Goal: Information Seeking & Learning: Learn about a topic

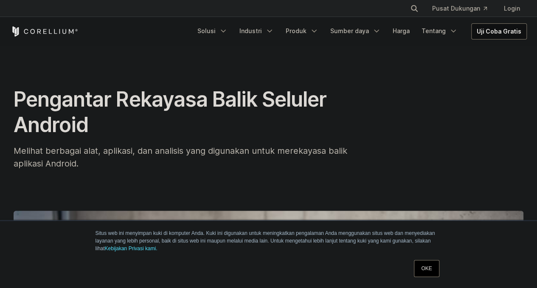
click at [423, 270] on font "OKE" at bounding box center [426, 268] width 11 height 6
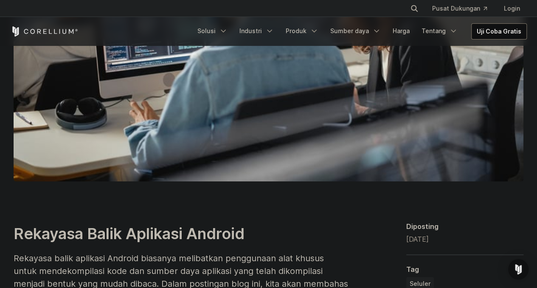
scroll to position [270, 0]
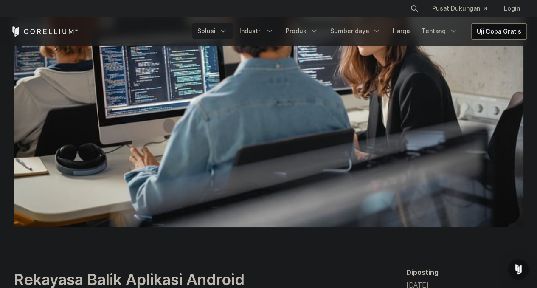
click at [227, 34] on icon "Menu Navigasi" at bounding box center [223, 31] width 8 height 8
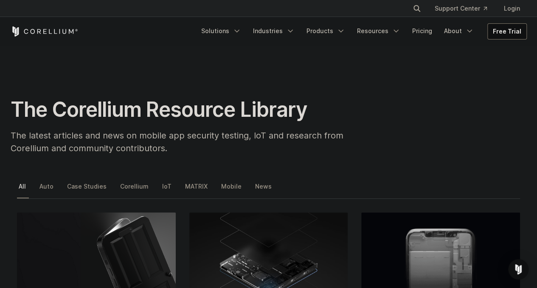
click at [230, 187] on link "Mobile" at bounding box center [231, 189] width 25 height 18
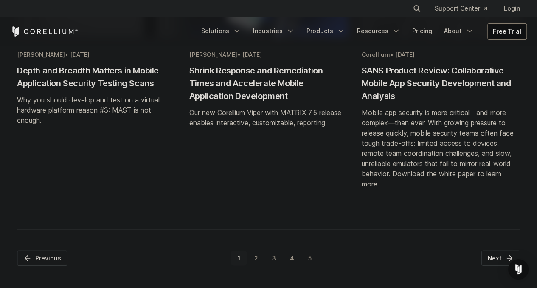
scroll to position [976, 0]
